Goal: Transaction & Acquisition: Purchase product/service

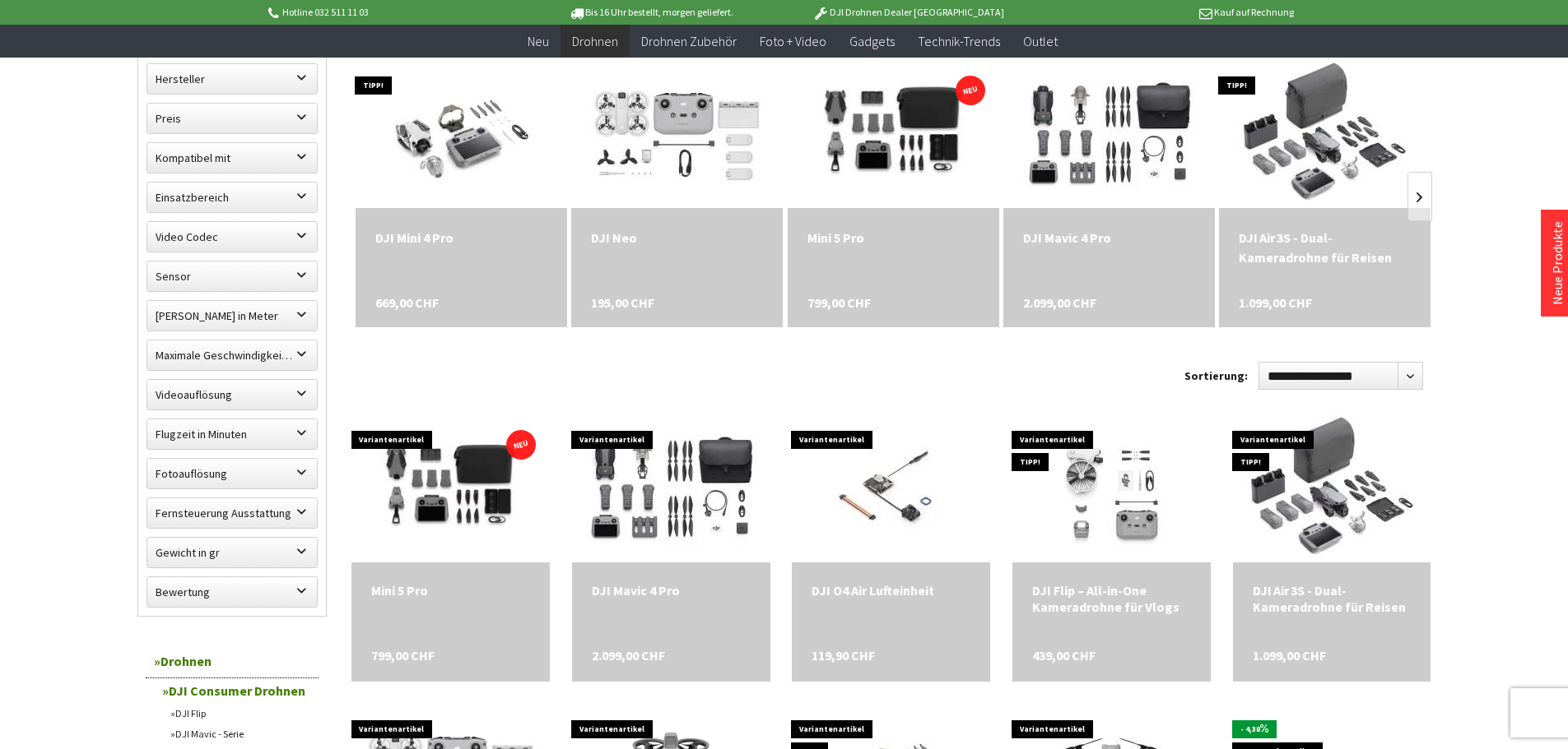
scroll to position [494, 0]
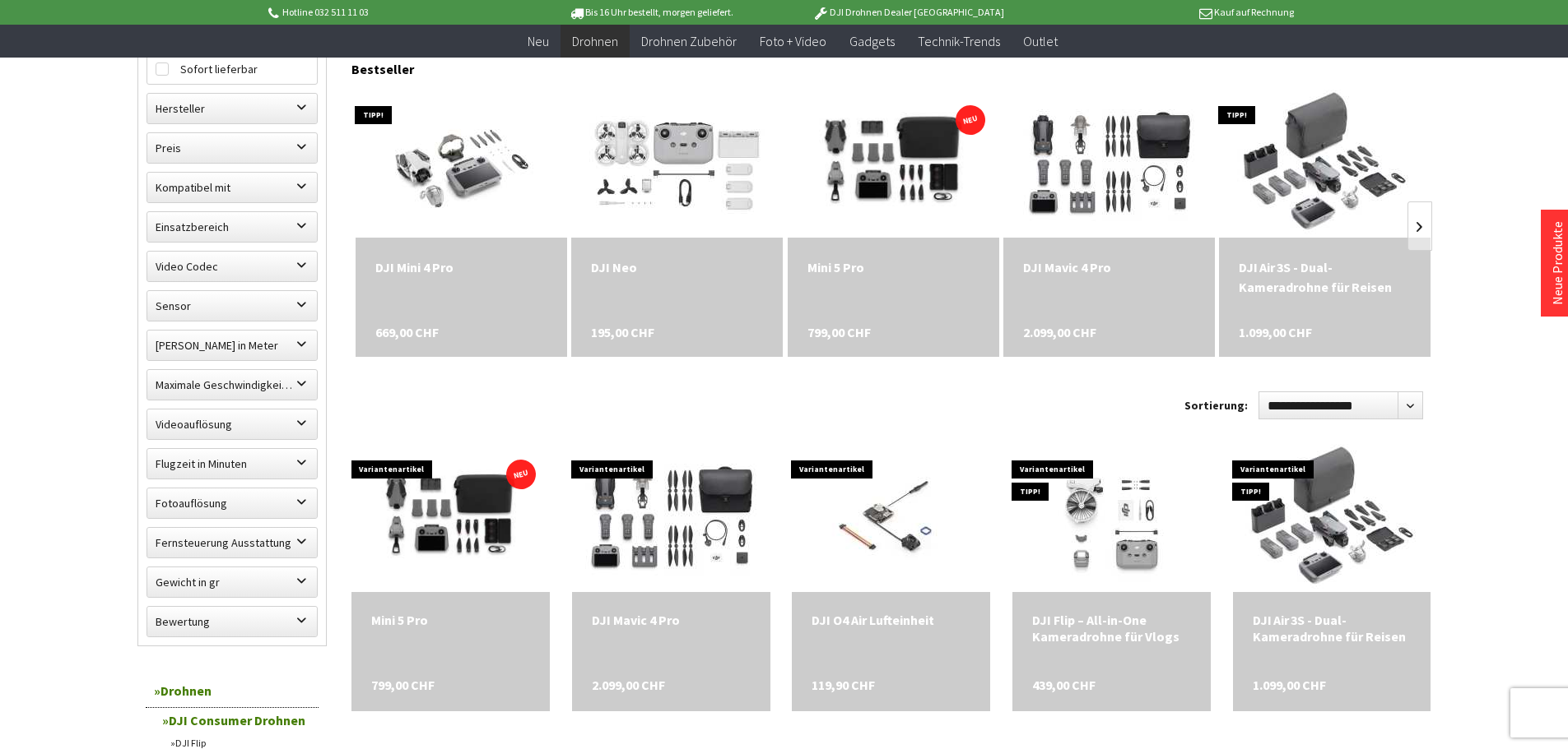
click at [457, 258] on div "DJI Mini 4 Pro" at bounding box center [461, 267] width 172 height 19
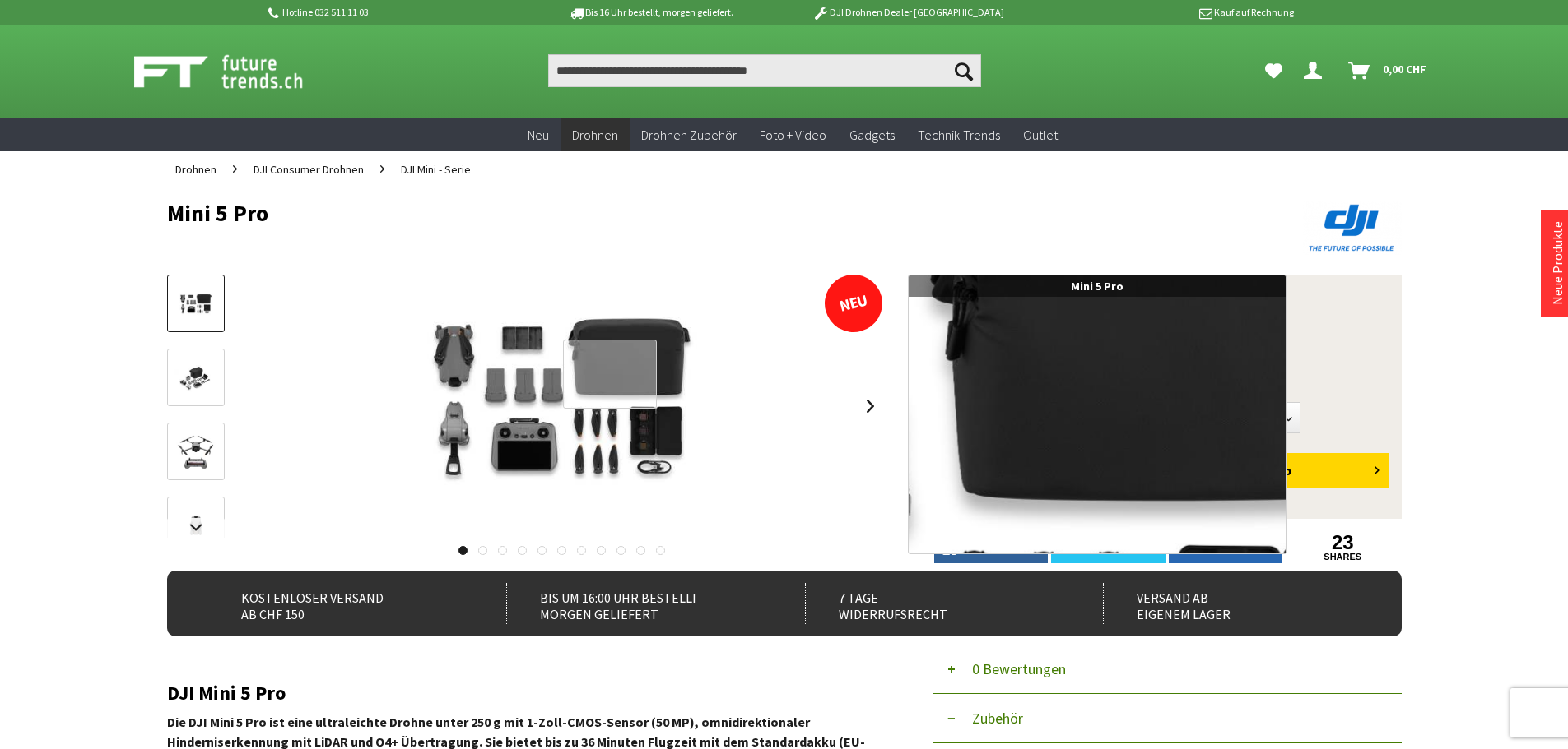
click at [610, 383] on div at bounding box center [610, 374] width 94 height 70
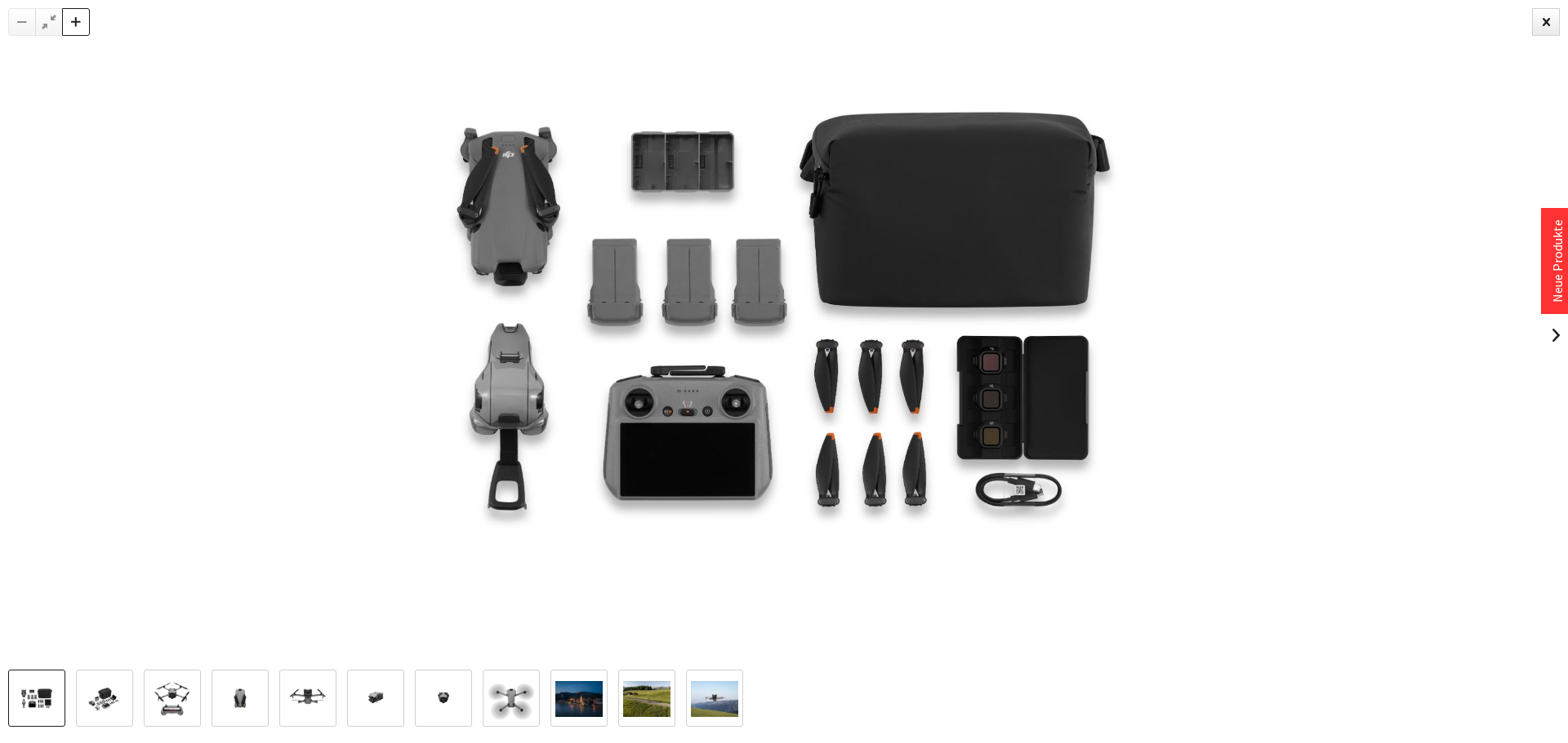
click at [74, 26] on div at bounding box center [75, 22] width 28 height 28
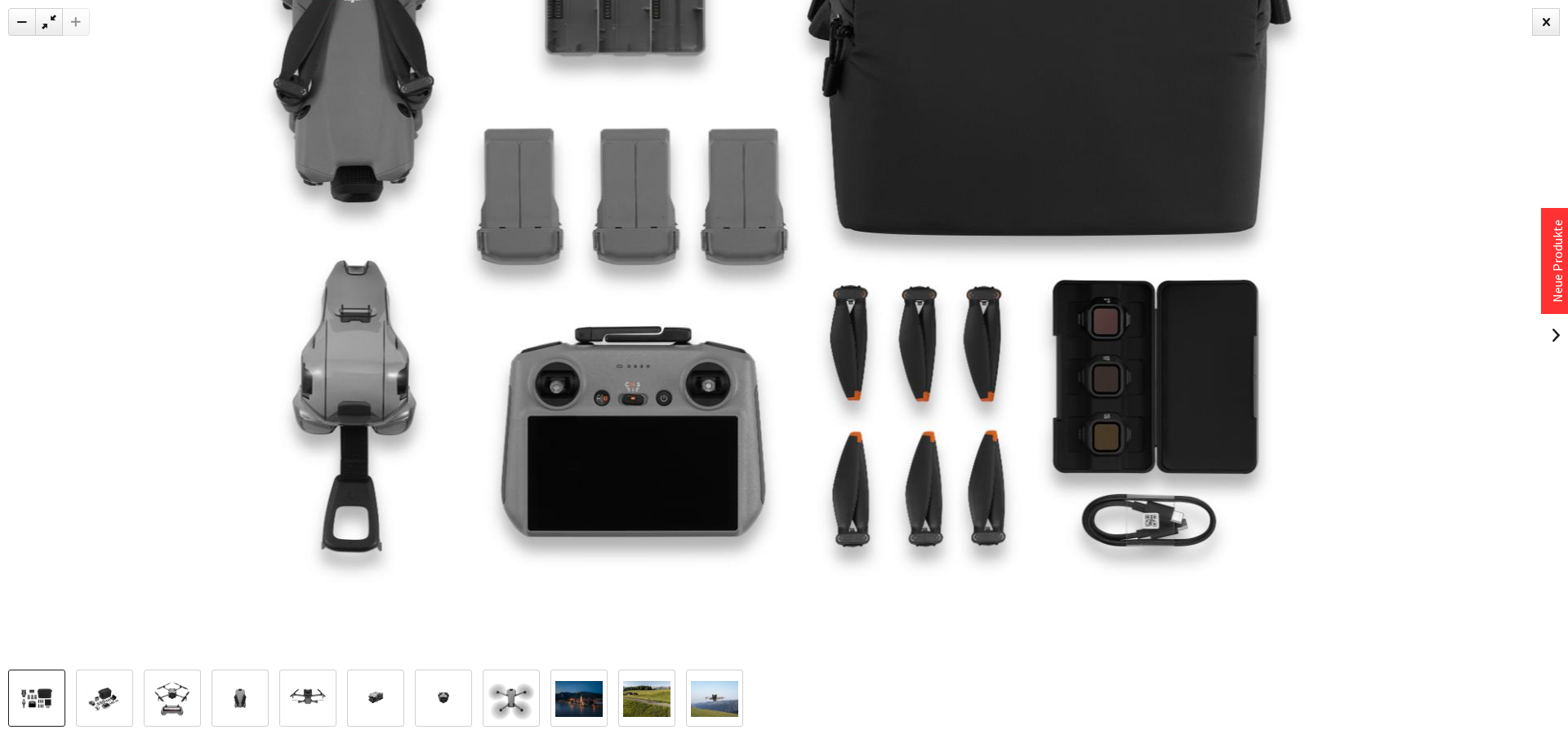
drag, startPoint x: 1034, startPoint y: 456, endPoint x: 993, endPoint y: 398, distance: 71.0
click at [993, 398] on img at bounding box center [784, 278] width 1569 height 1046
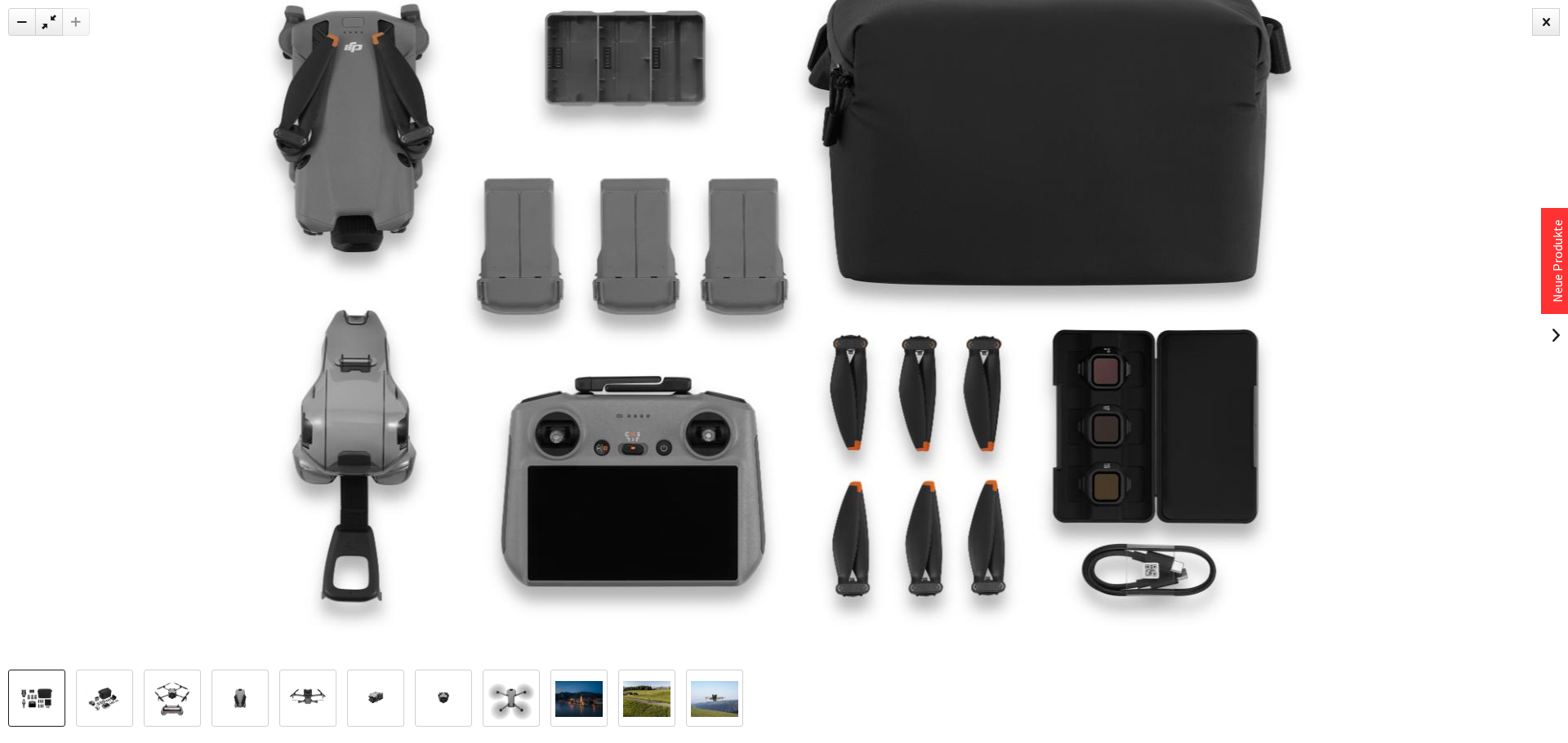
drag, startPoint x: 993, startPoint y: 398, endPoint x: 959, endPoint y: 463, distance: 73.4
click at [973, 463] on img at bounding box center [784, 328] width 1569 height 1046
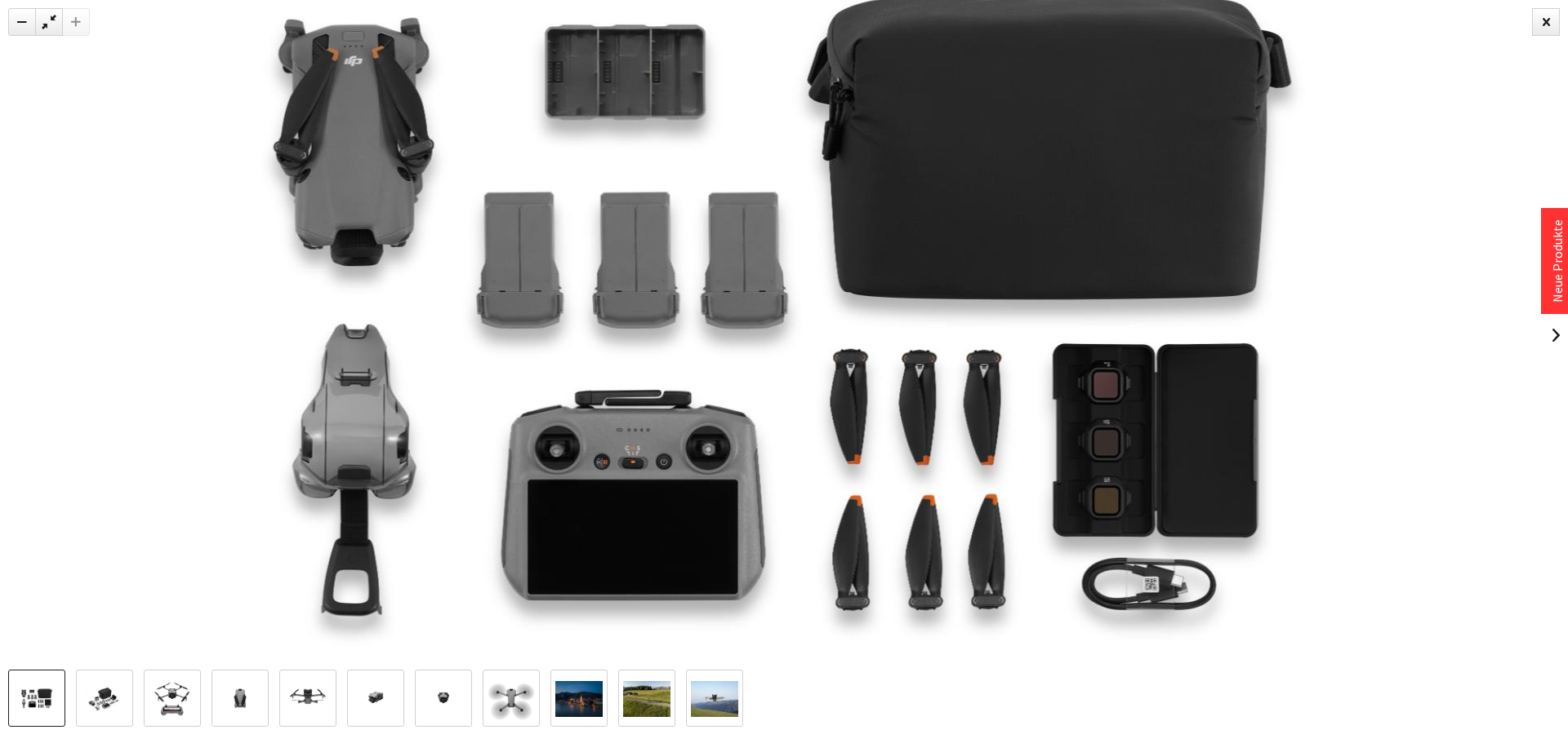
click at [64, 24] on div at bounding box center [75, 22] width 28 height 28
click at [59, 24] on div at bounding box center [49, 22] width 28 height 28
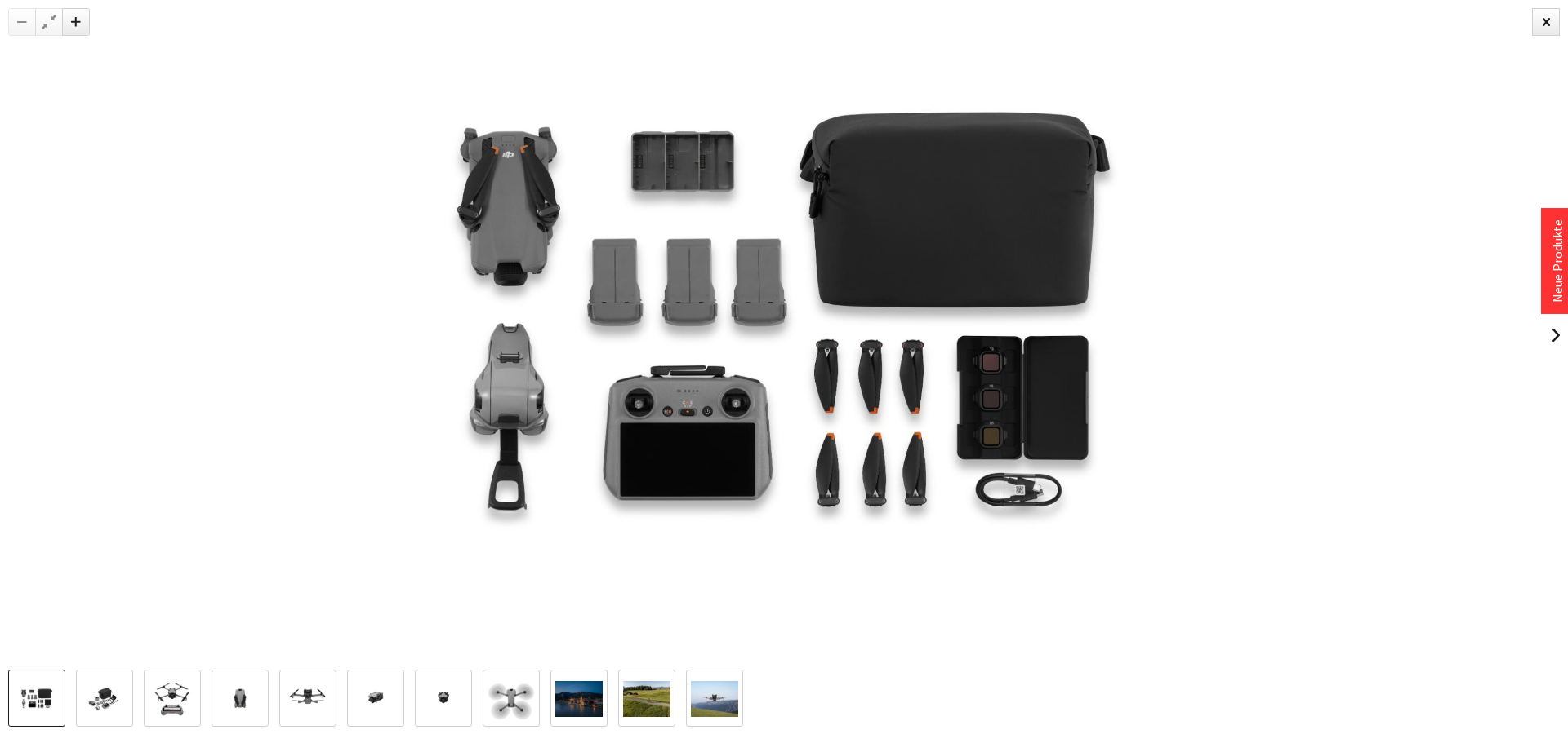
click at [580, 683] on img at bounding box center [579, 699] width 48 height 36
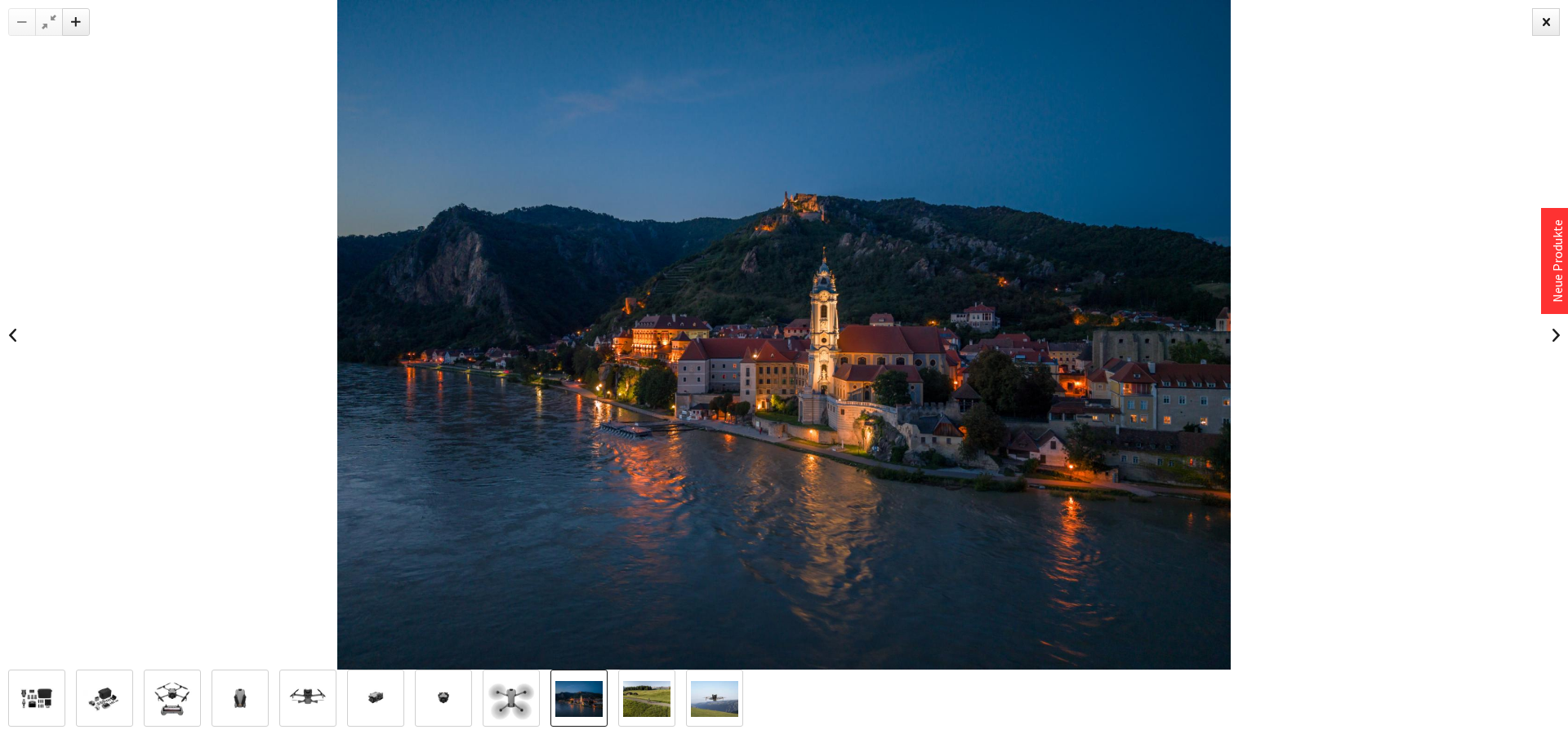
click at [521, 681] on img at bounding box center [511, 699] width 48 height 48
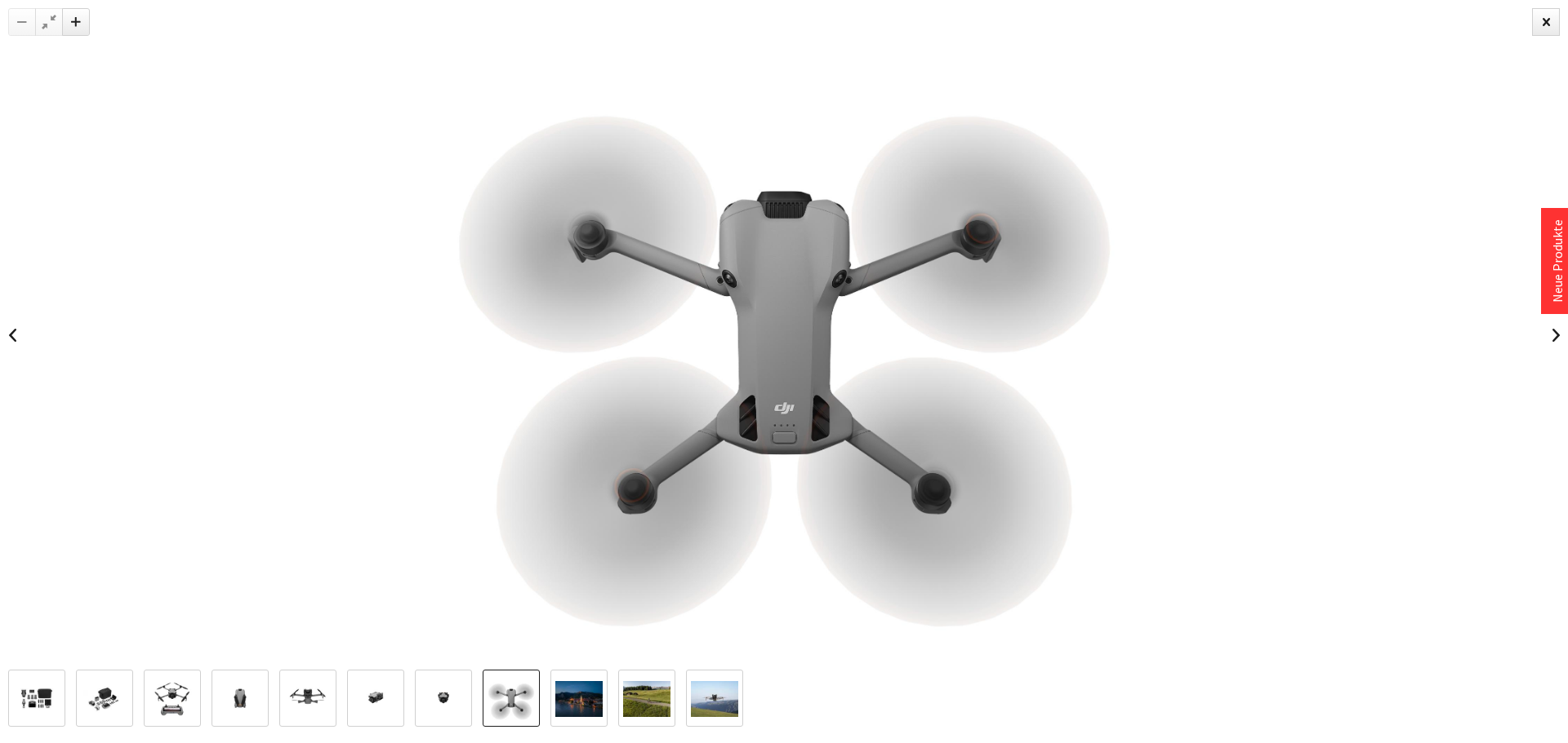
click at [441, 683] on img at bounding box center [443, 699] width 48 height 48
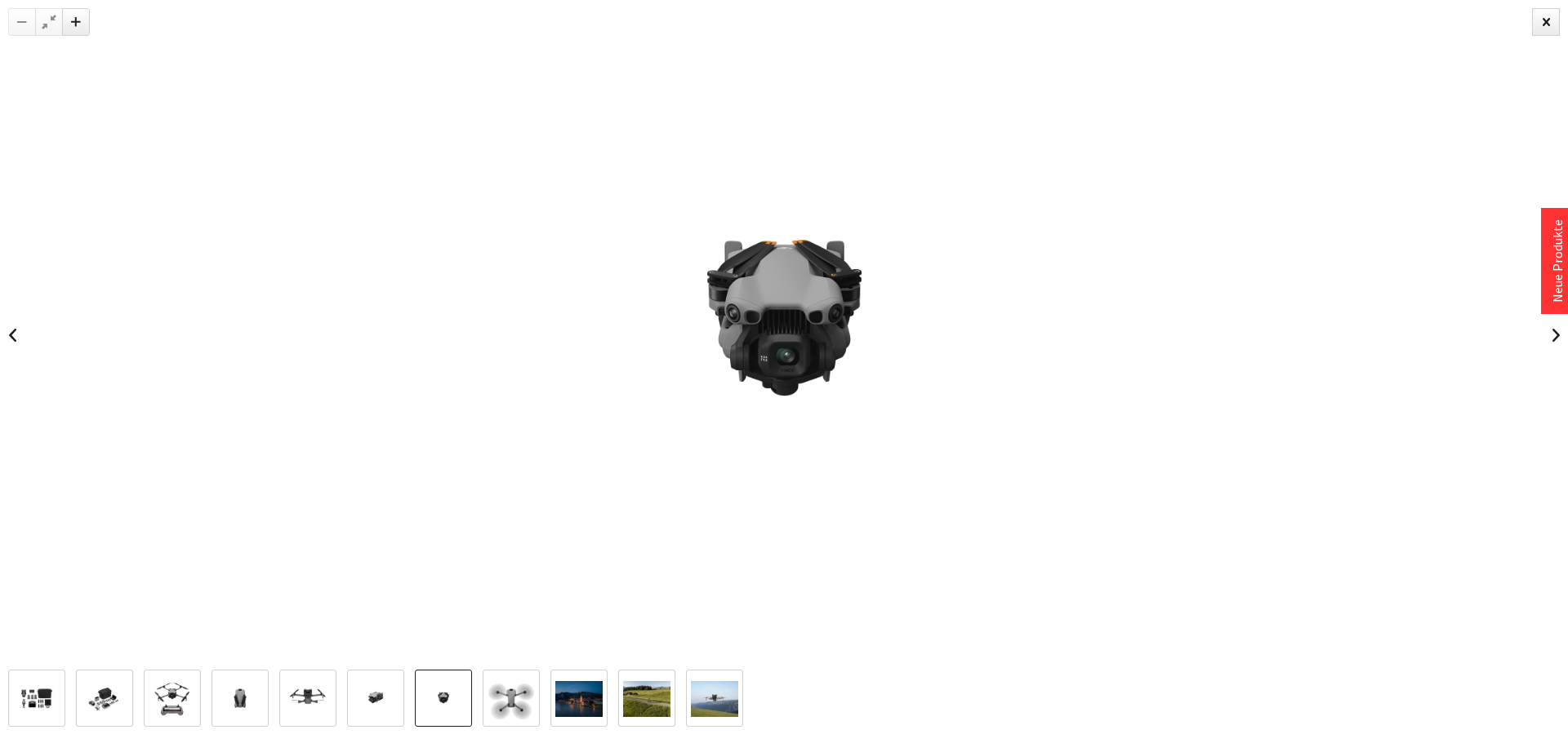
click at [311, 687] on img at bounding box center [308, 699] width 48 height 48
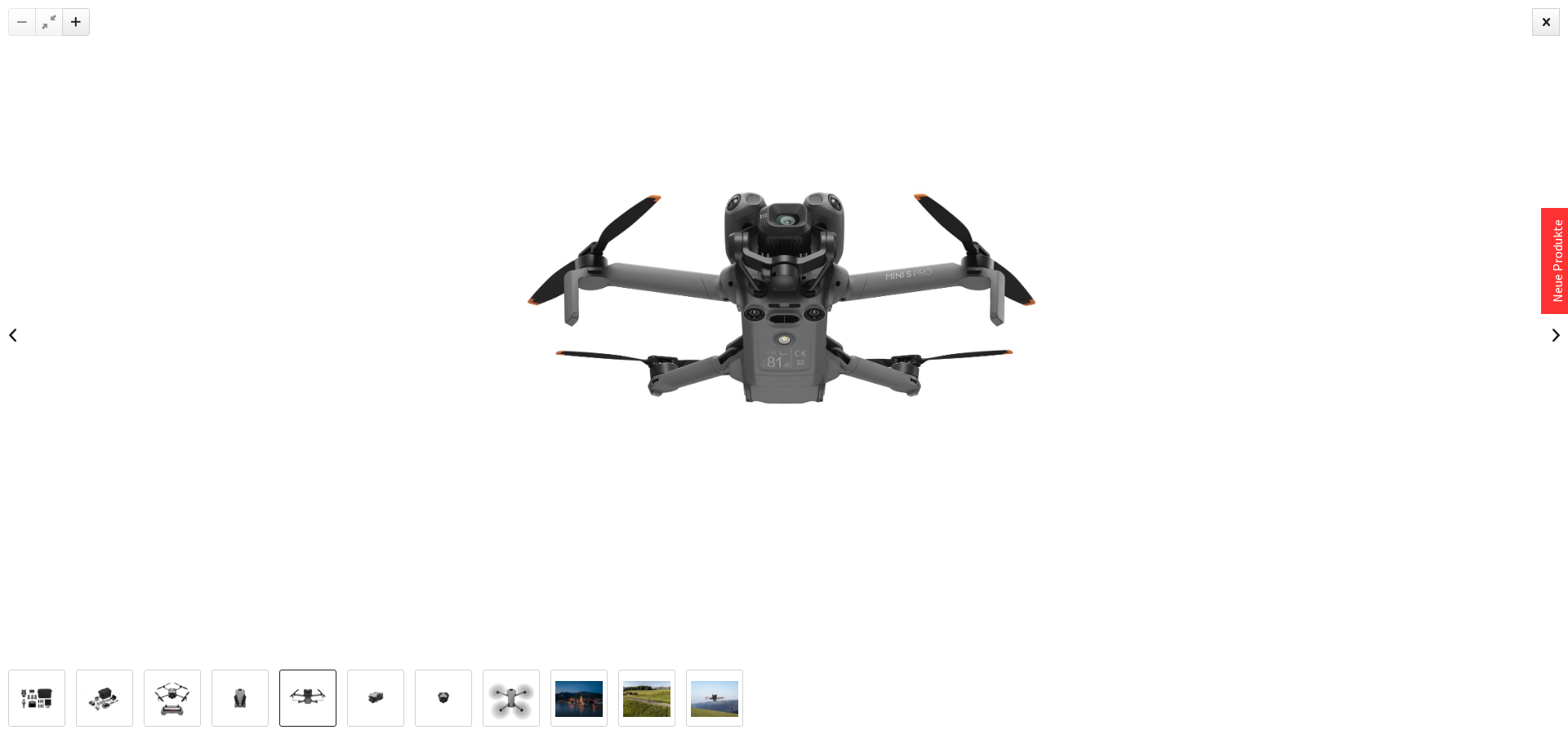
click at [234, 693] on img at bounding box center [240, 699] width 48 height 48
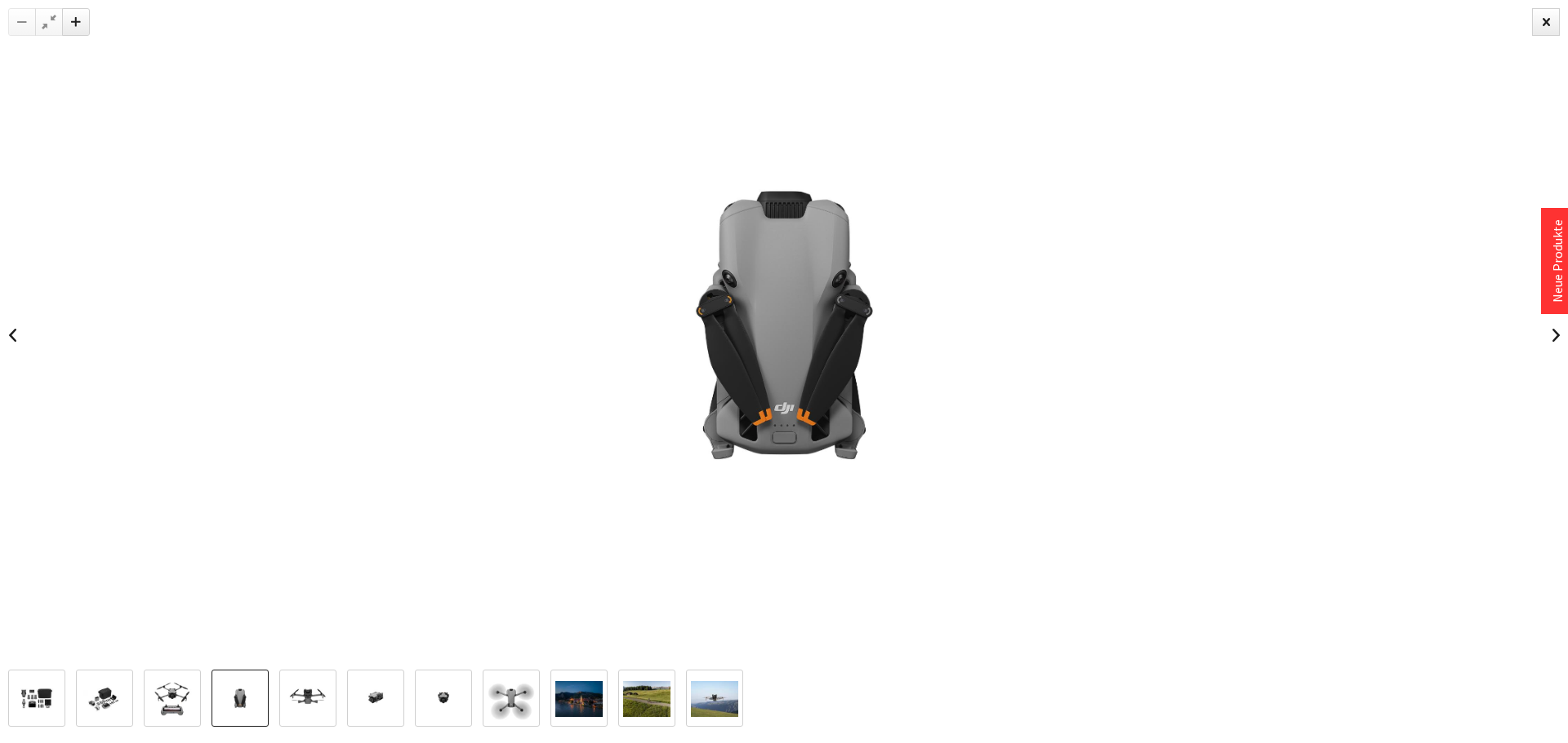
click at [331, 695] on img at bounding box center [308, 699] width 48 height 48
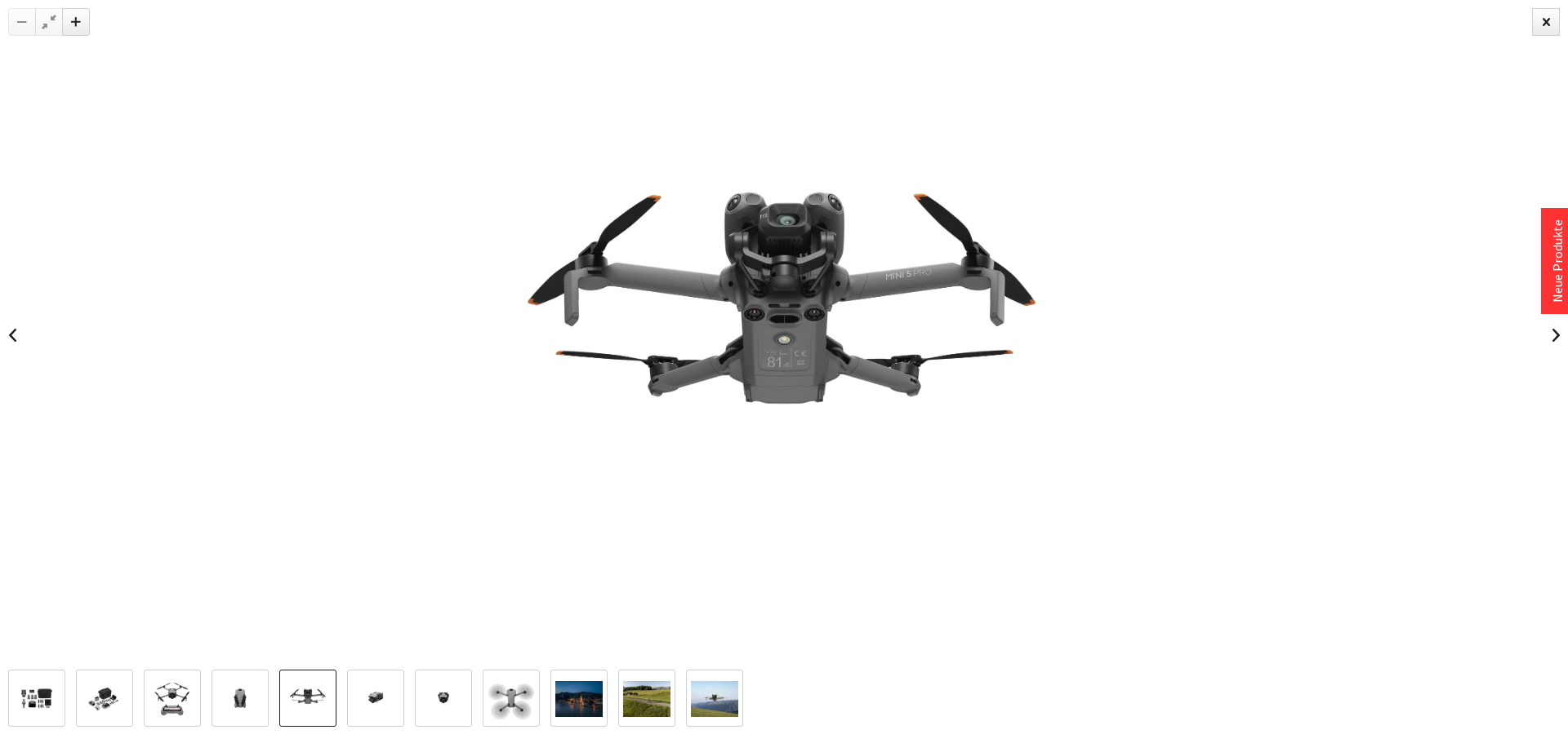
click at [166, 687] on img at bounding box center [172, 699] width 48 height 48
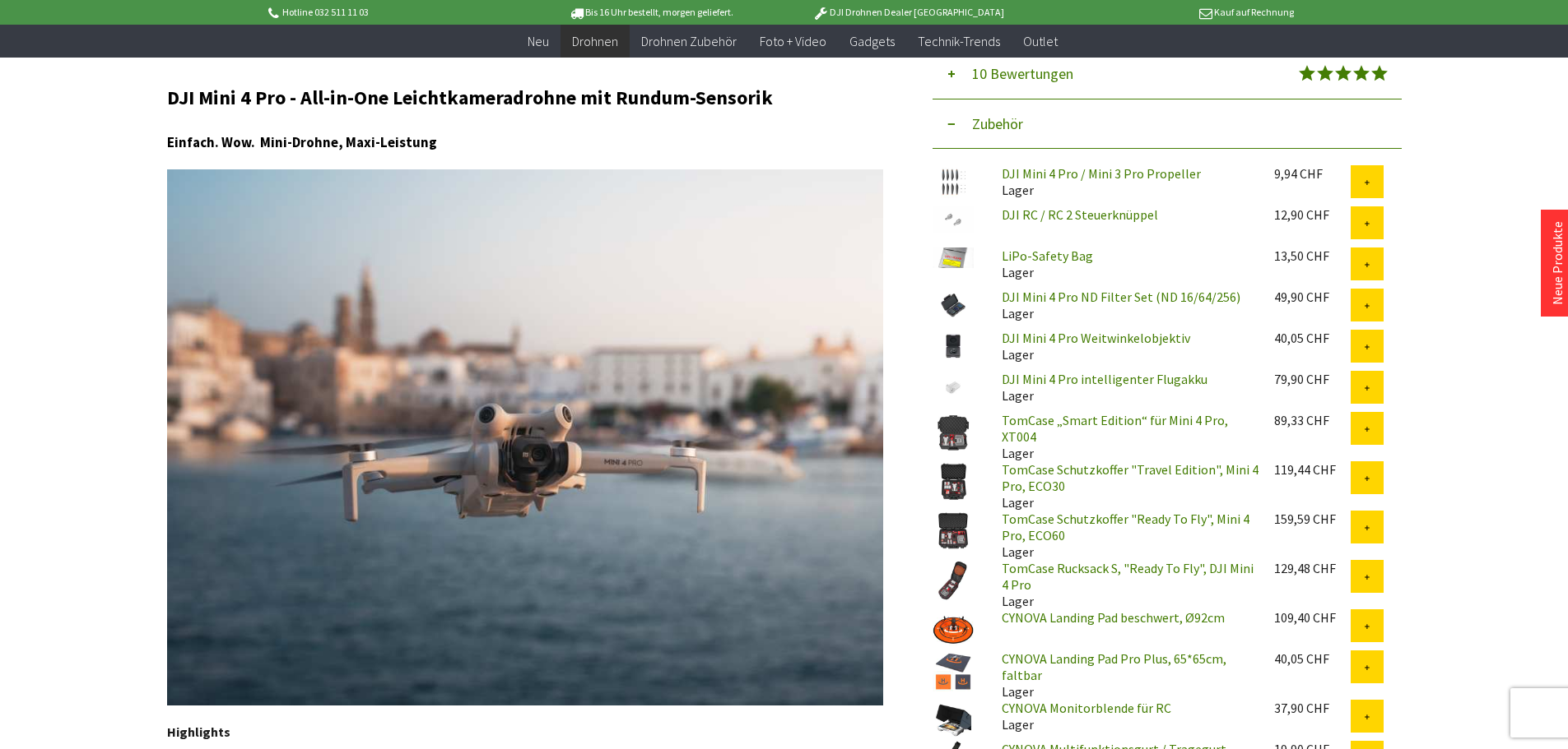
scroll to position [741, 0]
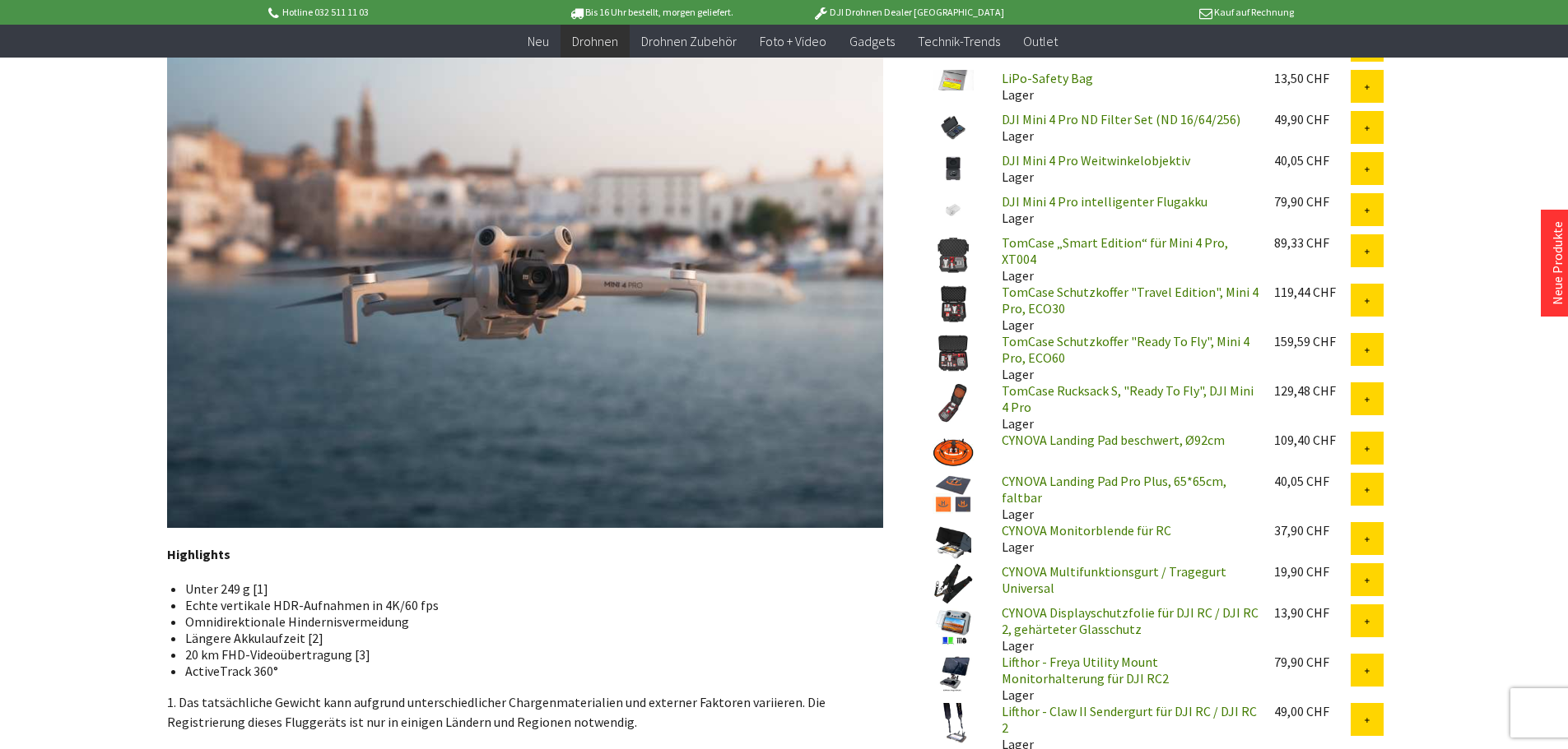
click at [662, 312] on img at bounding box center [524, 259] width 716 height 537
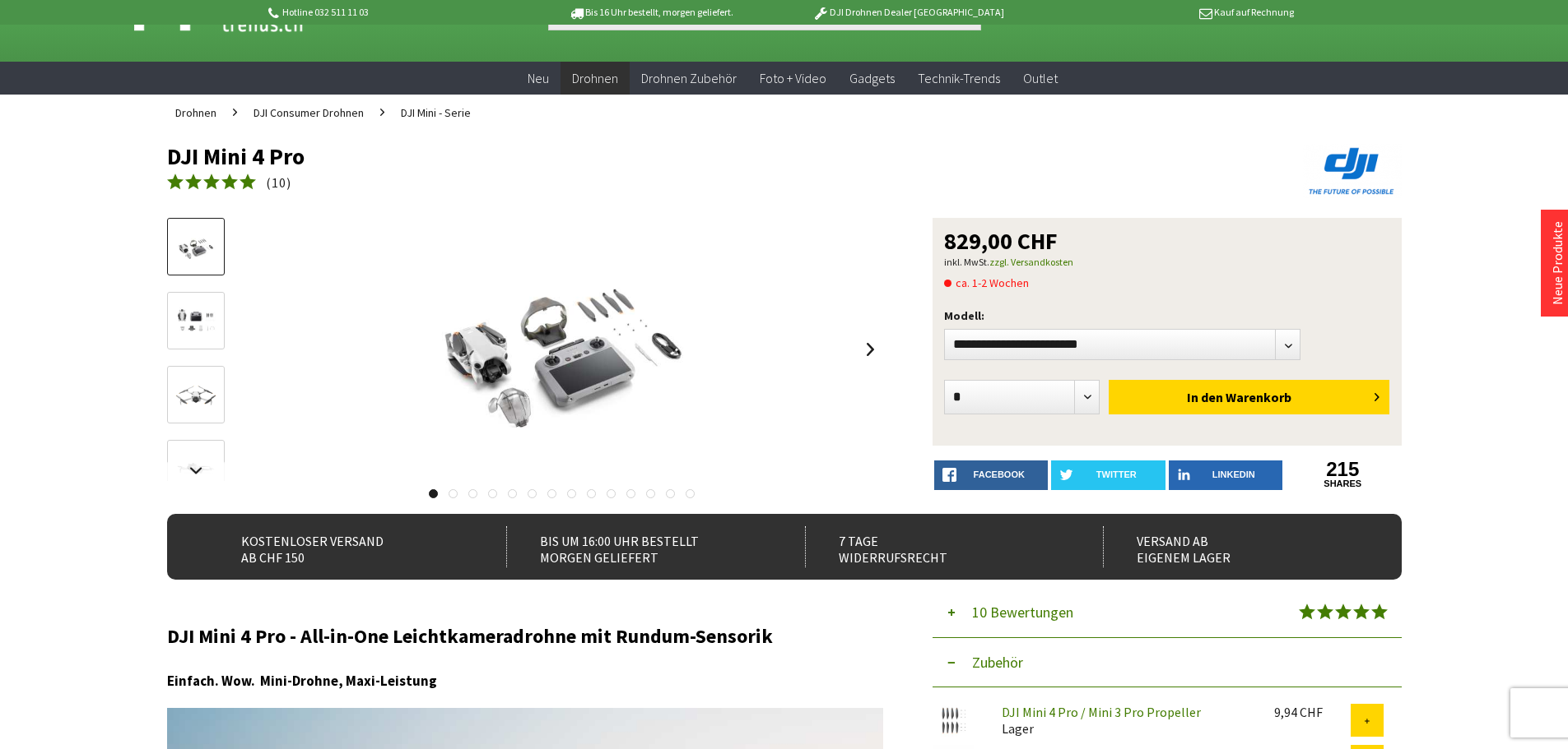
scroll to position [0, 0]
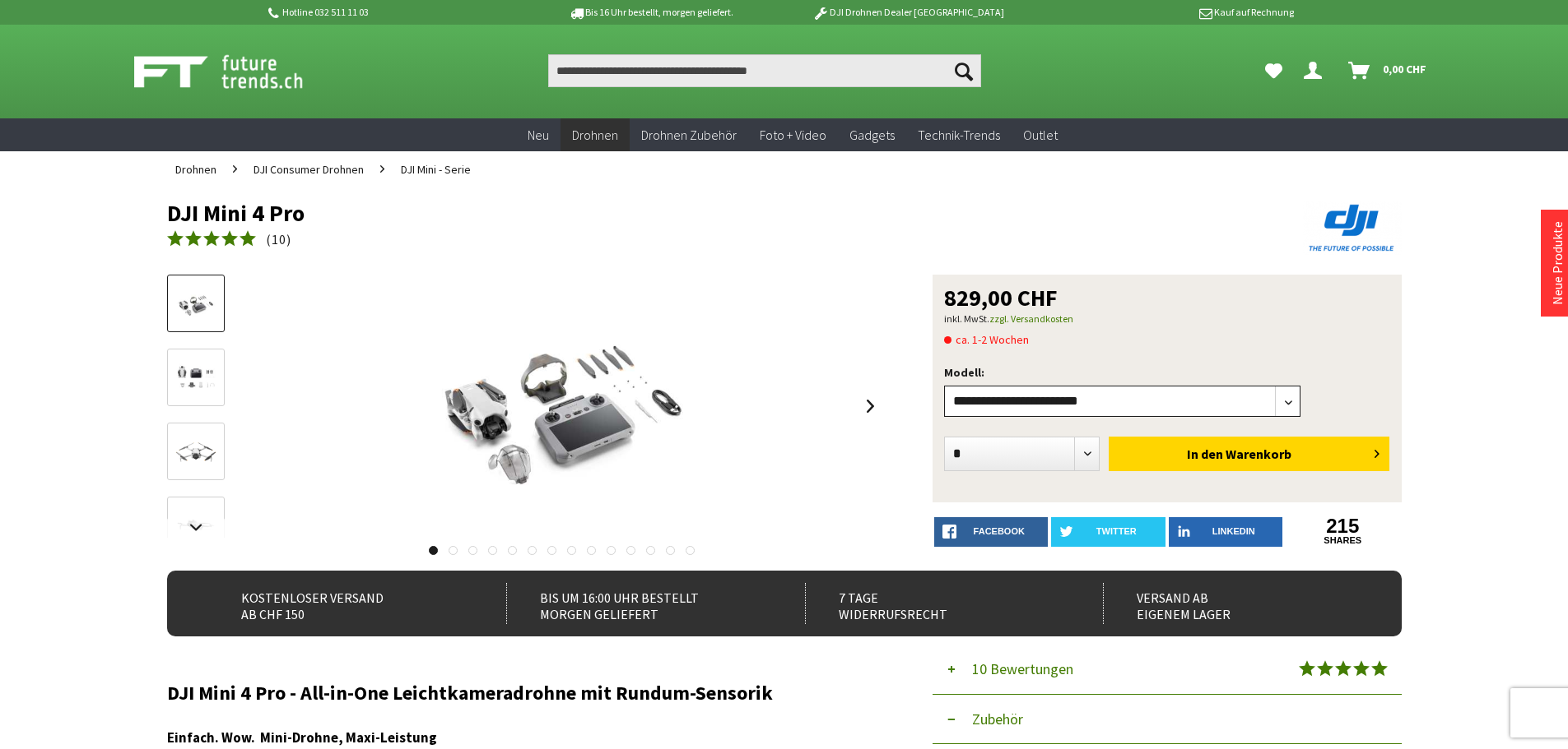
click at [1273, 404] on select"] "**********" at bounding box center [1123, 401] width 357 height 31
select select"] "***"
click at [944, 386] on select"] "**********" at bounding box center [1123, 401] width 357 height 31
